Goal: Task Accomplishment & Management: Manage account settings

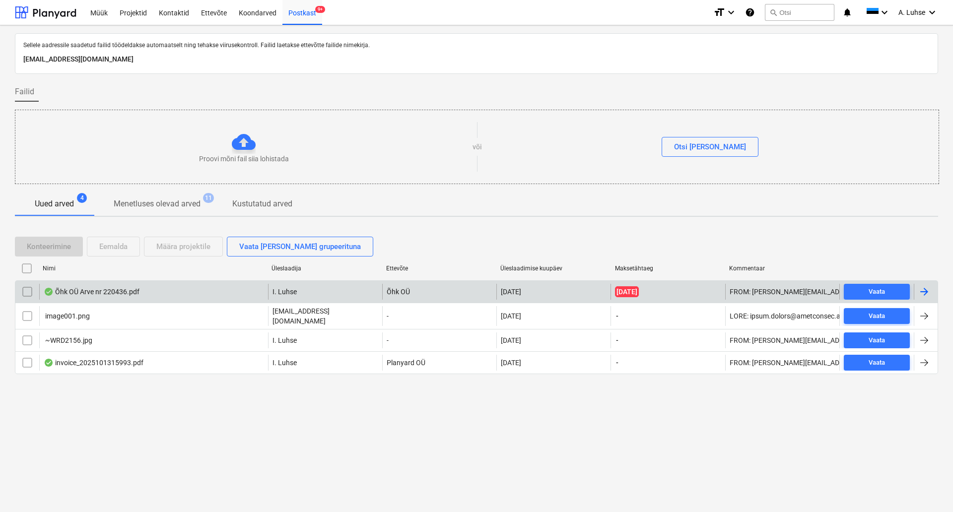
click at [23, 293] on input "checkbox" at bounding box center [27, 292] width 16 height 16
click at [191, 247] on div "Määra projektile" at bounding box center [183, 246] width 54 height 13
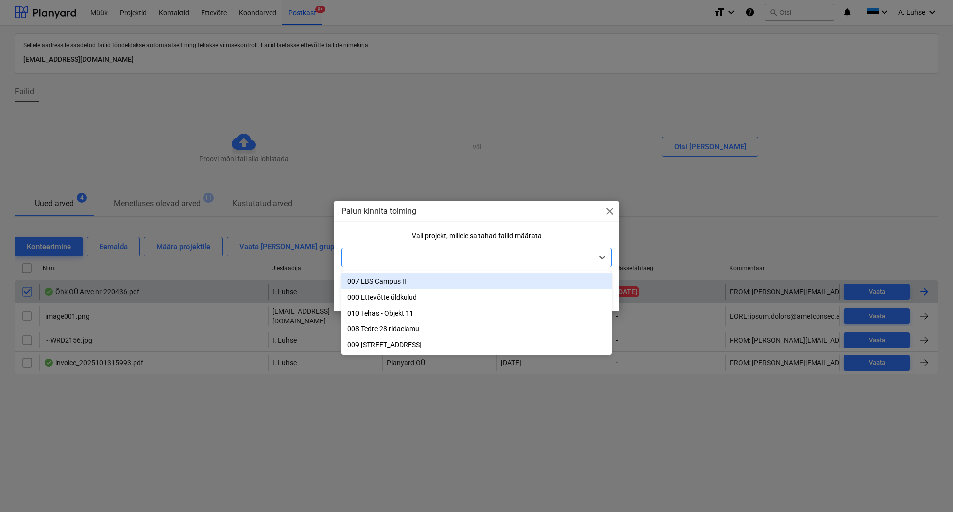
click at [372, 263] on div at bounding box center [467, 258] width 241 height 10
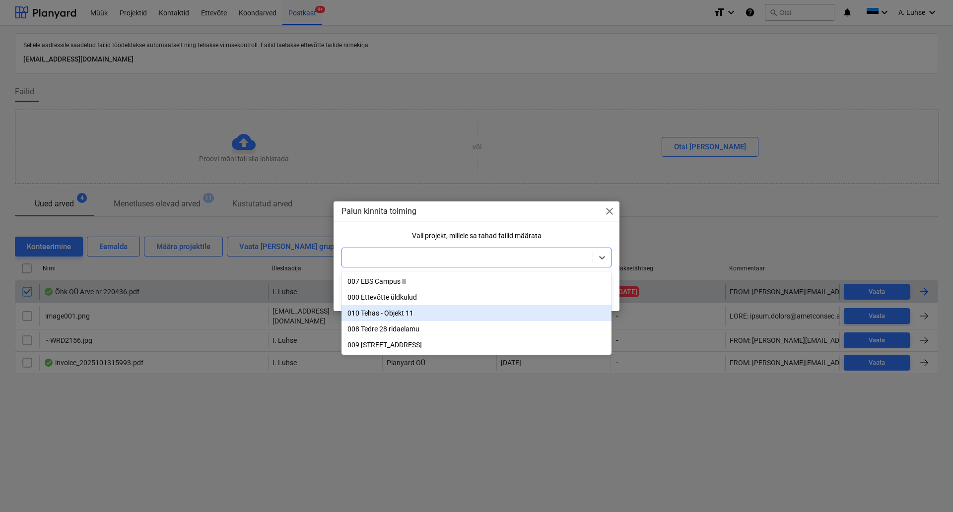
click at [414, 315] on div "010 Tehas - Objekt 11" at bounding box center [477, 313] width 270 height 16
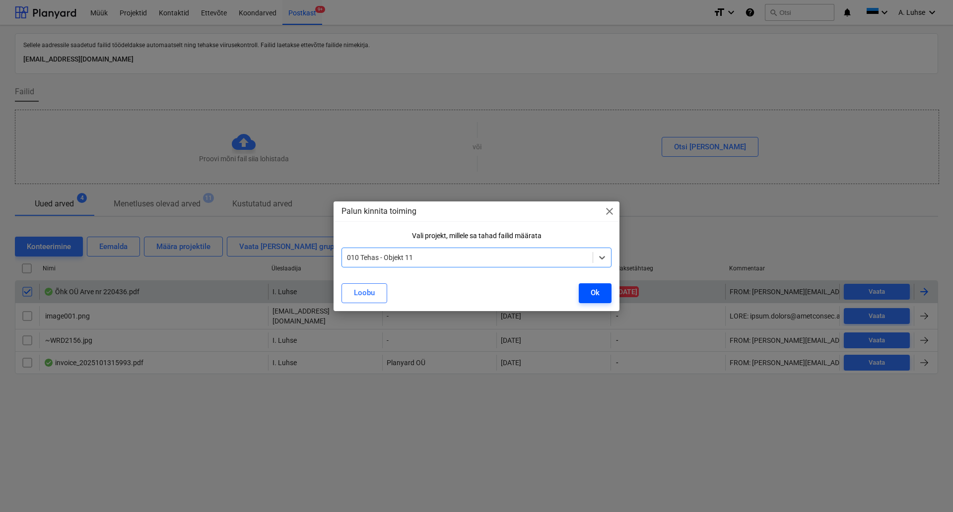
click at [601, 293] on button "Ok" at bounding box center [595, 294] width 33 height 20
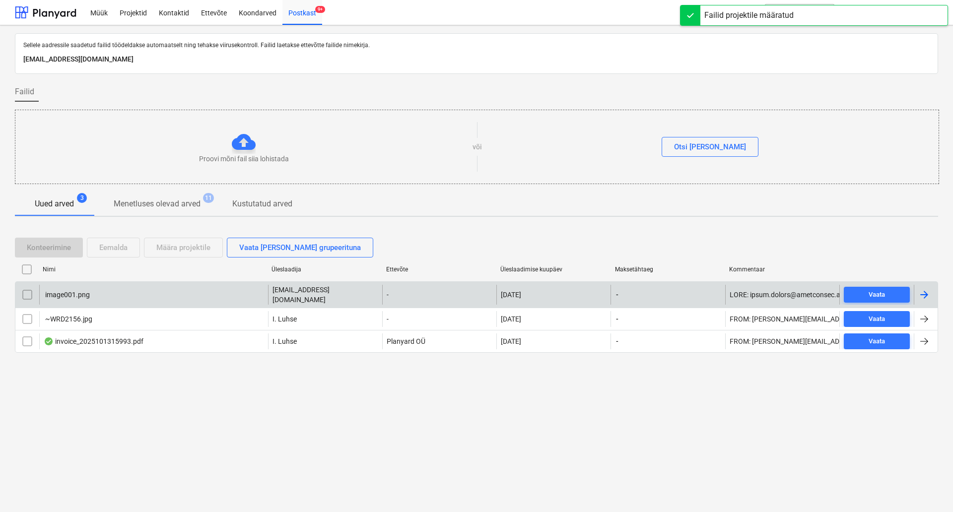
click at [450, 420] on div "Sellele aadressile saadetud failid töödeldakse automaatselt ning tehakse viirus…" at bounding box center [476, 268] width 953 height 487
click at [94, 20] on div "Müük" at bounding box center [98, 12] width 29 height 25
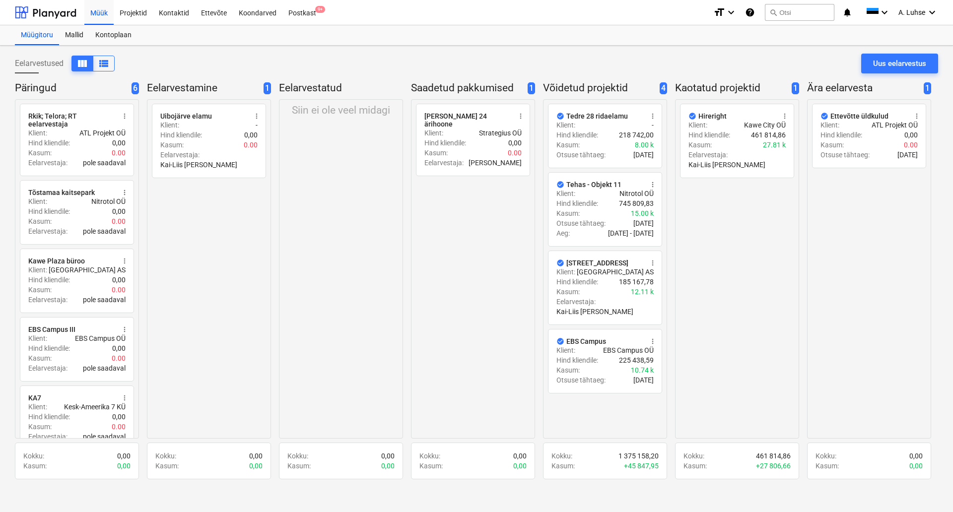
click at [256, 64] on div "Eelarvestused view_column view_list Uus eelarvestus" at bounding box center [477, 68] width 924 height 28
click at [335, 238] on div "Siin ei ole veel midagi" at bounding box center [341, 269] width 124 height 340
click at [302, 11] on div "Postkast 9+" at bounding box center [303, 12] width 40 height 25
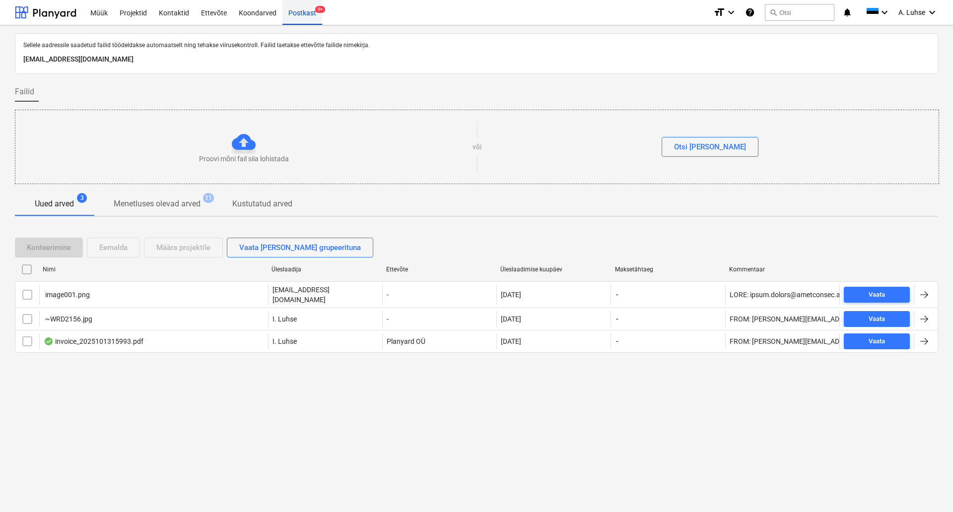
click at [293, 16] on div "Postkast 9+" at bounding box center [303, 12] width 40 height 25
click at [254, 12] on div "Koondarved" at bounding box center [258, 12] width 50 height 25
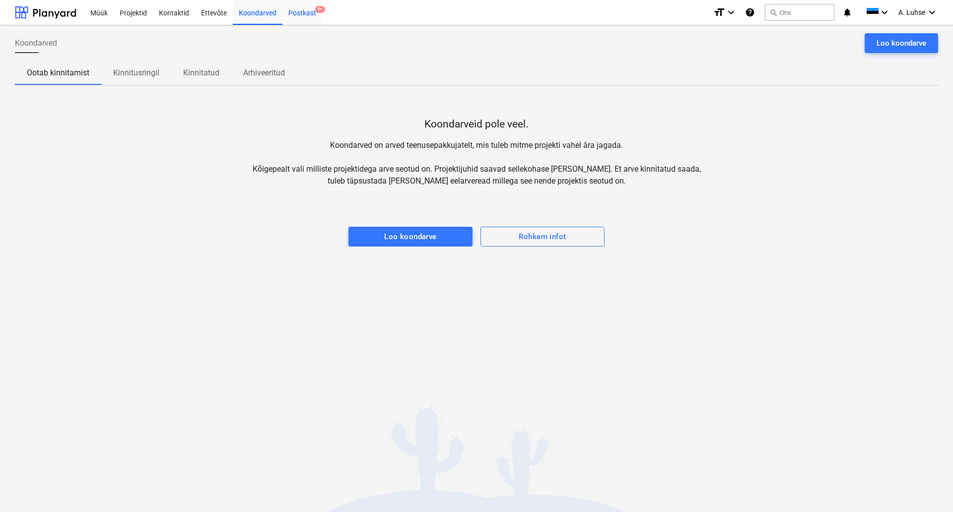
click at [286, 10] on div "Postkast 9+" at bounding box center [303, 12] width 40 height 25
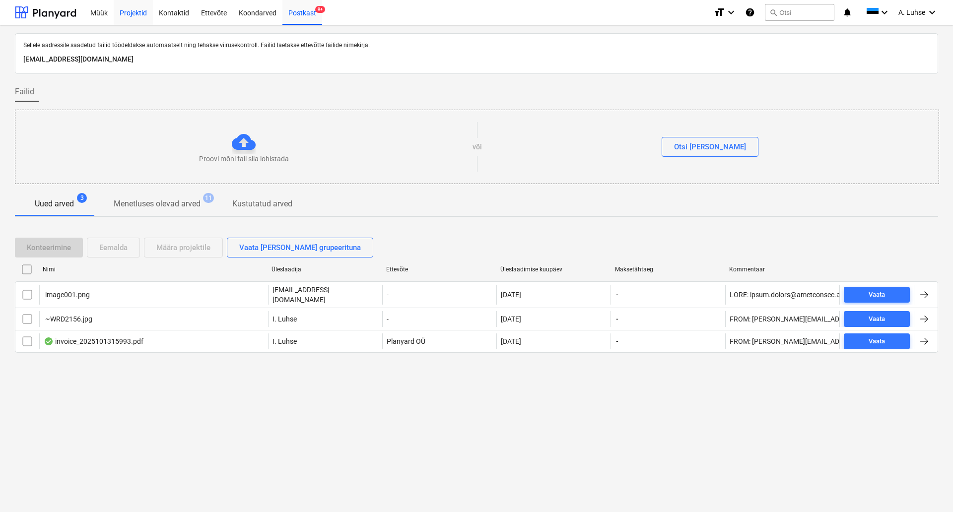
click at [115, 18] on div "Projektid" at bounding box center [133, 12] width 39 height 25
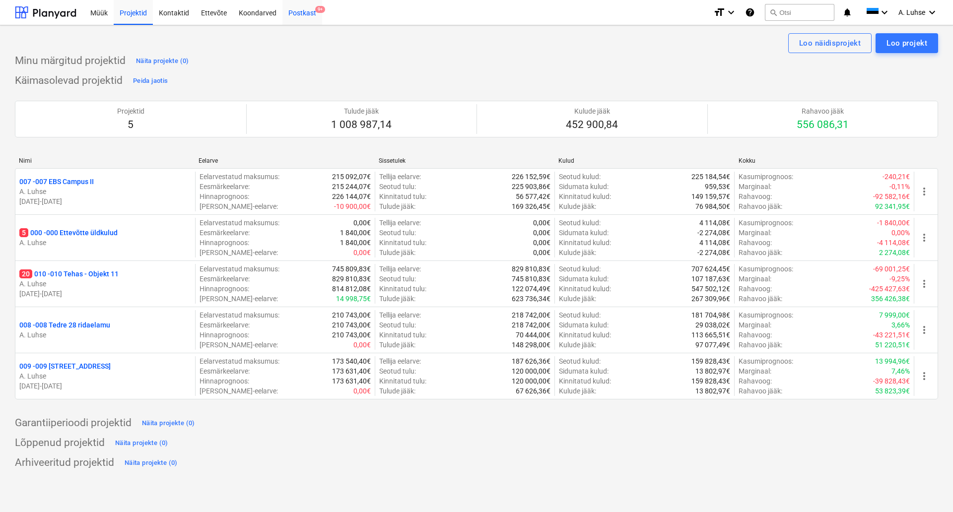
click at [302, 21] on div "Postkast 9+" at bounding box center [303, 12] width 40 height 25
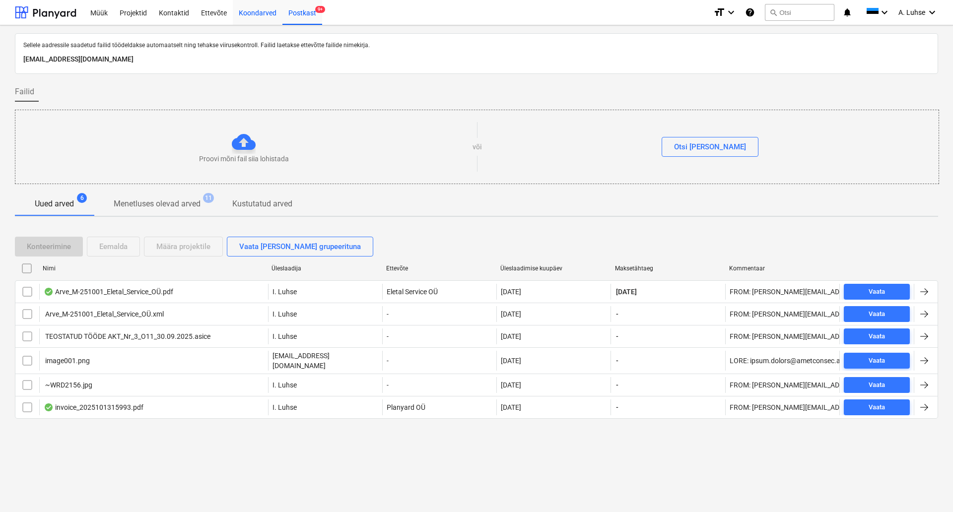
click at [262, 22] on div "Koondarved" at bounding box center [258, 12] width 50 height 25
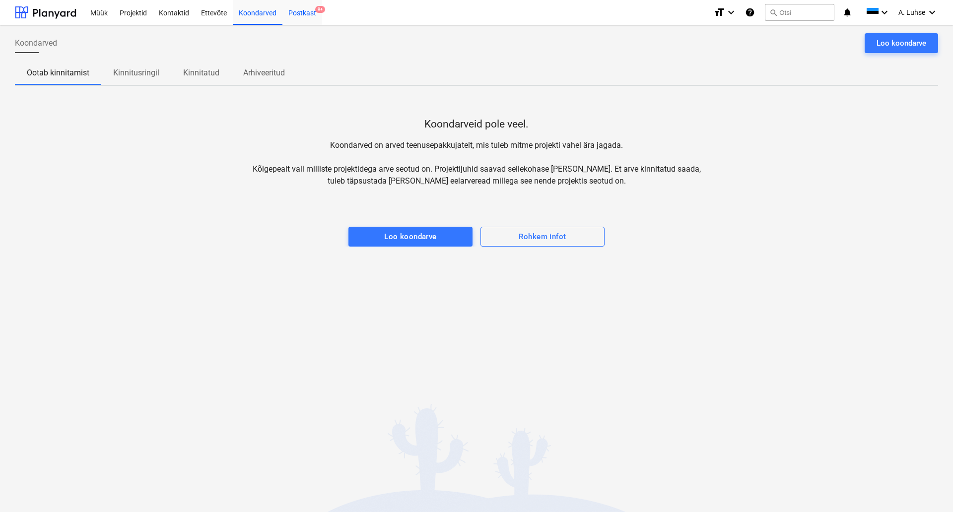
click at [308, 14] on div "Postkast 9+" at bounding box center [303, 12] width 40 height 25
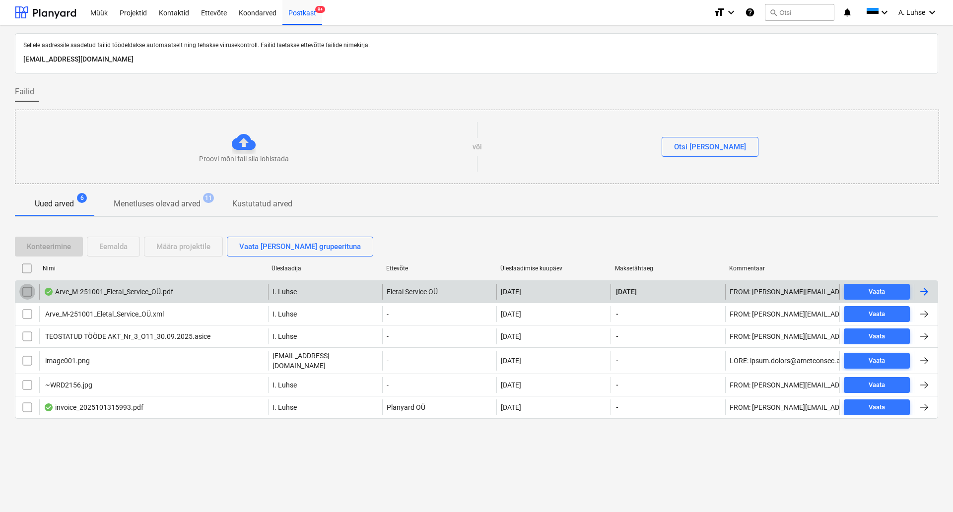
click at [27, 292] on input "checkbox" at bounding box center [27, 292] width 16 height 16
click at [179, 252] on div "Määra projektile" at bounding box center [183, 246] width 54 height 13
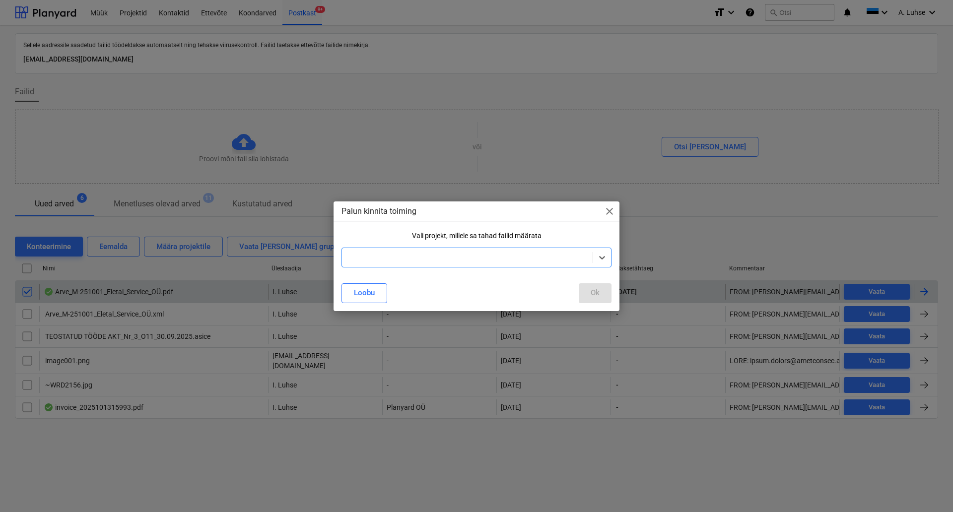
click at [374, 261] on div at bounding box center [467, 258] width 241 height 10
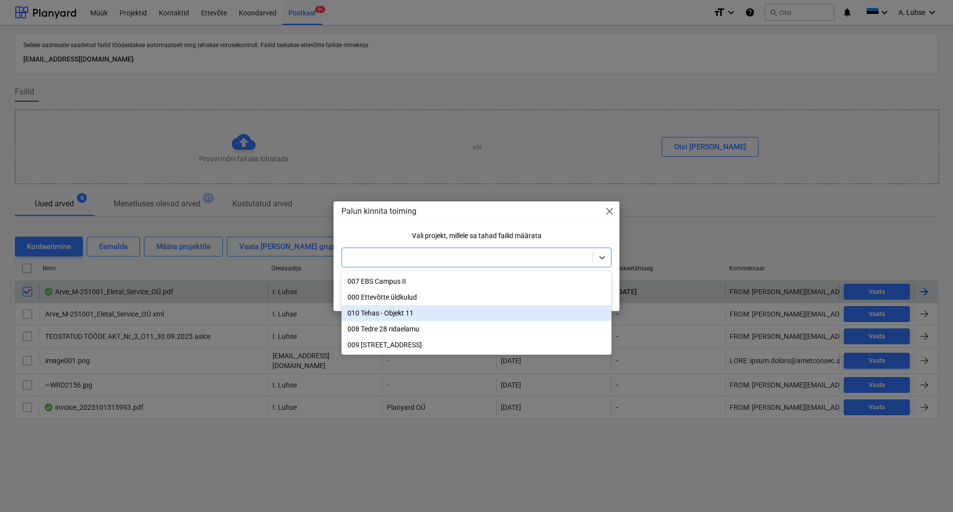
click at [404, 318] on div "010 Tehas - Objekt 11" at bounding box center [477, 313] width 270 height 16
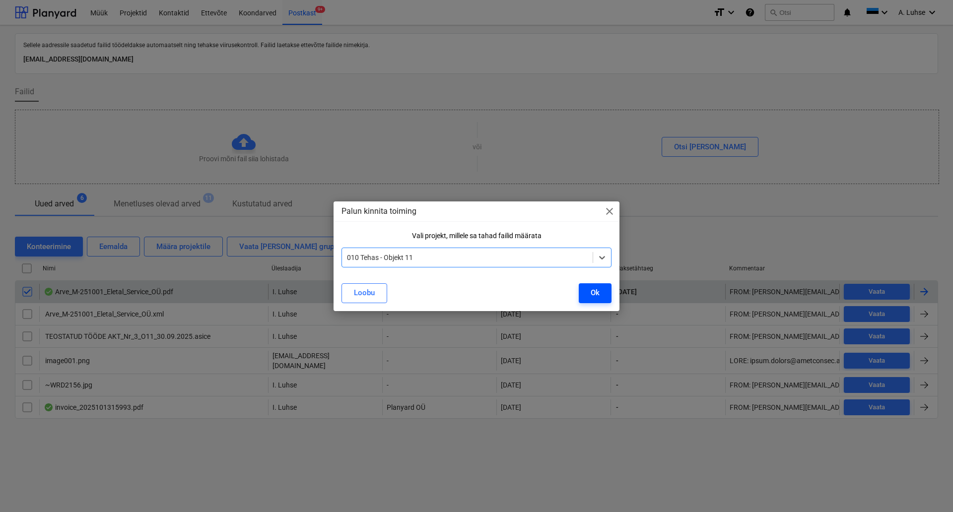
click at [594, 298] on div "Ok" at bounding box center [595, 292] width 9 height 13
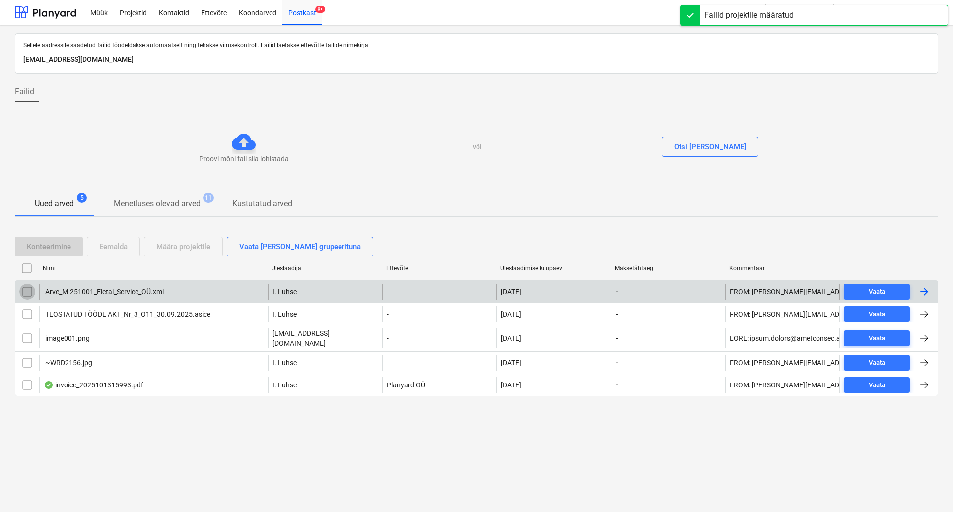
click at [29, 289] on input "checkbox" at bounding box center [27, 292] width 16 height 16
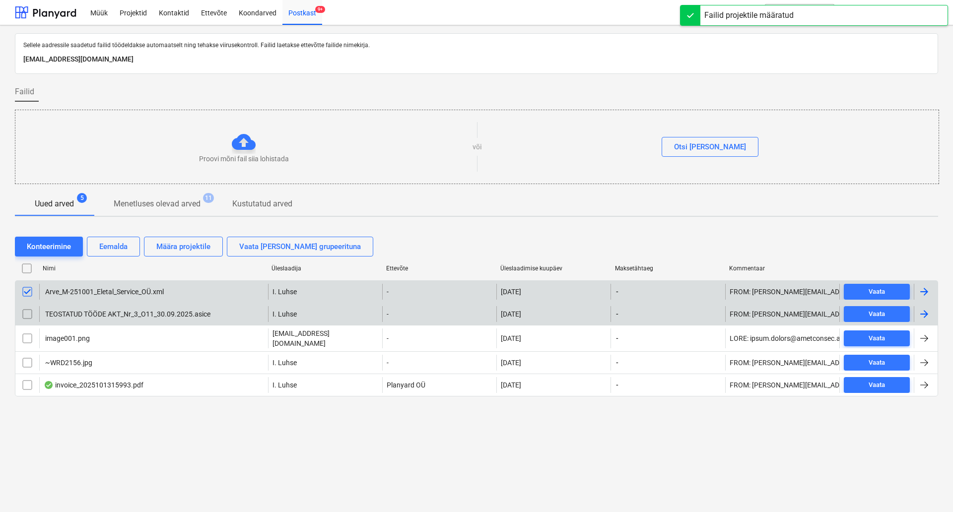
click at [30, 320] on input "checkbox" at bounding box center [27, 314] width 16 height 16
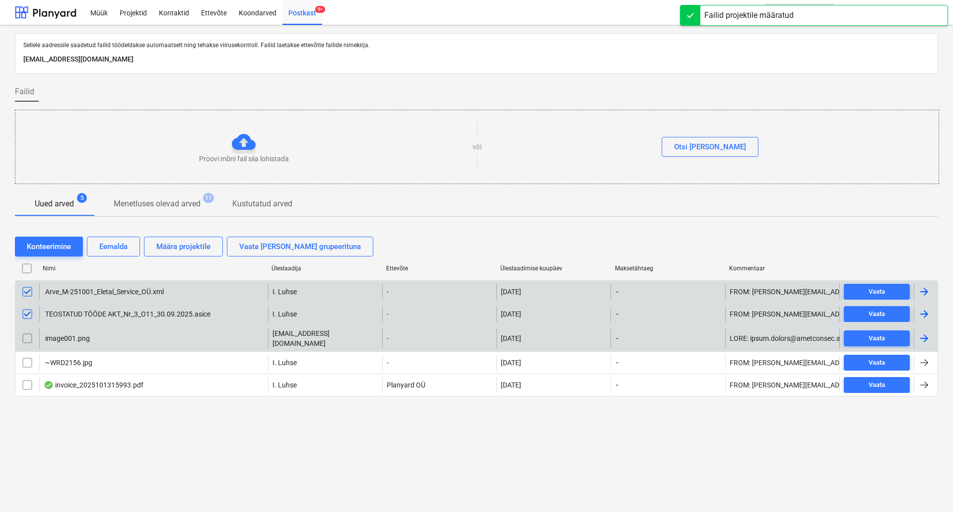
click at [30, 340] on input "checkbox" at bounding box center [27, 339] width 16 height 16
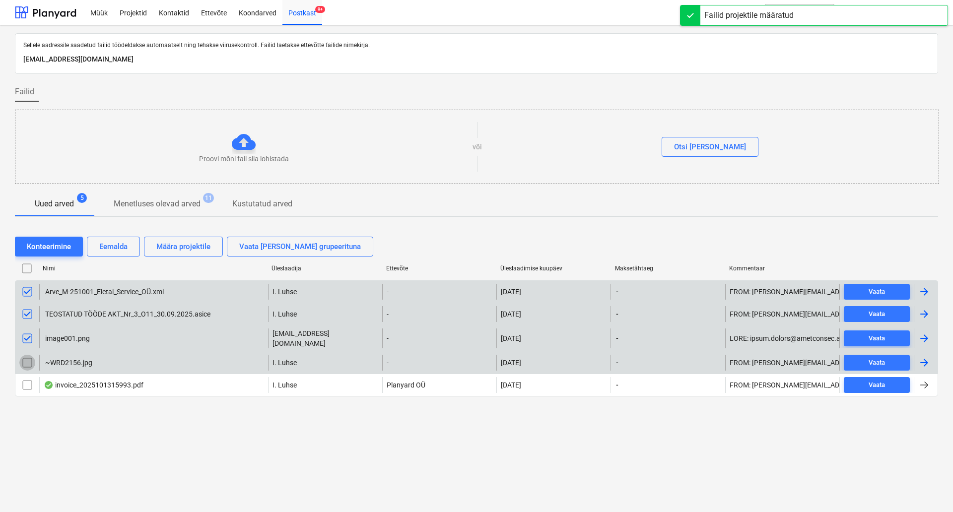
click at [28, 356] on input "checkbox" at bounding box center [27, 363] width 16 height 16
click at [113, 251] on div "Eemalda" at bounding box center [113, 246] width 28 height 13
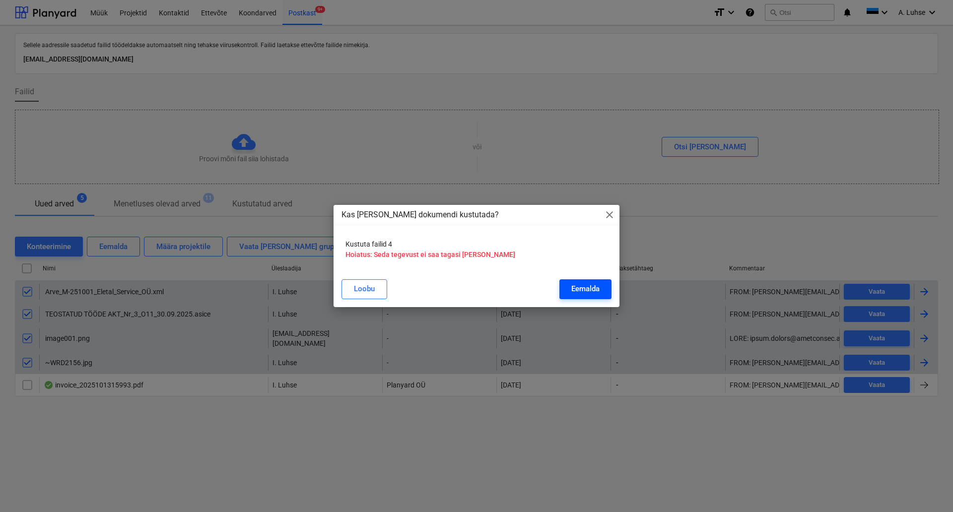
click at [596, 290] on div "Eemalda" at bounding box center [585, 289] width 28 height 13
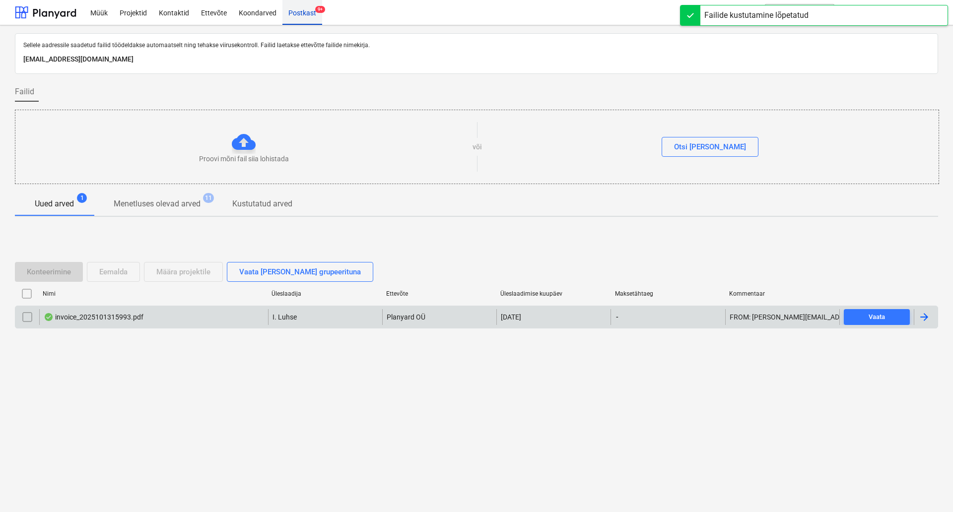
click at [314, 13] on div "Postkast 9+" at bounding box center [303, 12] width 40 height 25
click at [92, 13] on div "Müük" at bounding box center [98, 12] width 29 height 25
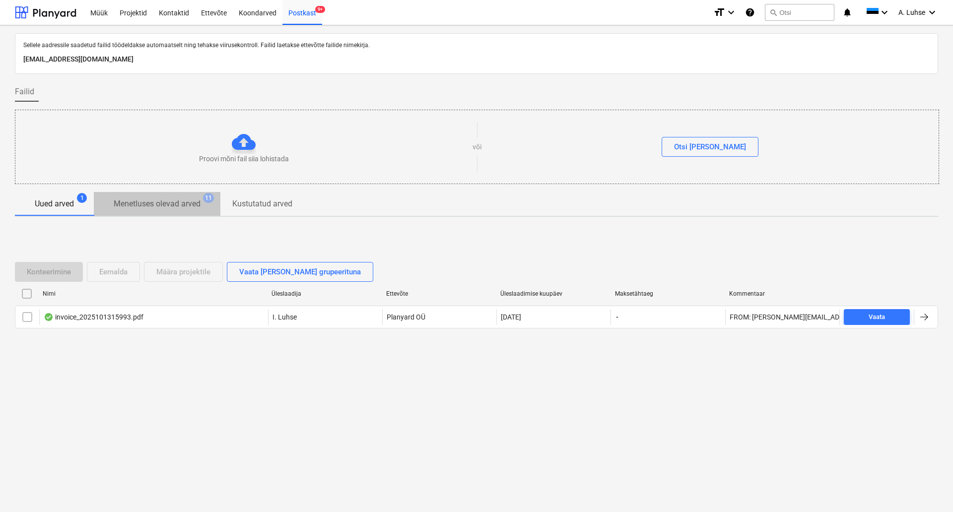
click at [160, 201] on p "Menetluses olevad arved" at bounding box center [157, 204] width 87 height 12
